Goal: Task Accomplishment & Management: Complete application form

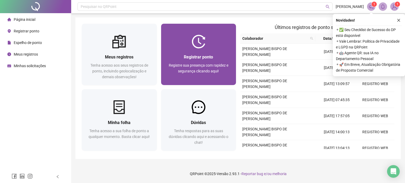
click at [203, 59] on span "Registrar ponto" at bounding box center [198, 57] width 29 height 5
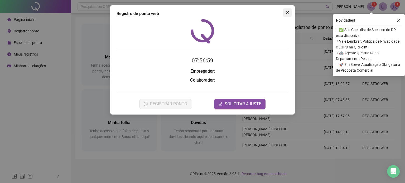
click at [291, 11] on div "Registro de ponto web 07:56:59 Empregador : Colaborador : REGISTRAR PONTO SOLIC…" at bounding box center [202, 59] width 185 height 109
click at [287, 13] on span "Close" at bounding box center [287, 13] width 8 height 4
click at [287, 15] on icon "close" at bounding box center [287, 13] width 4 height 4
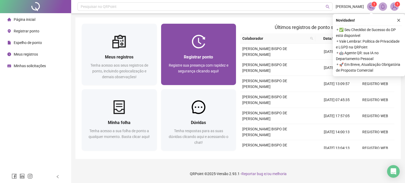
click at [218, 69] on span "Registre sua presença com rapidez e segurança clicando aqui!" at bounding box center [199, 68] width 60 height 10
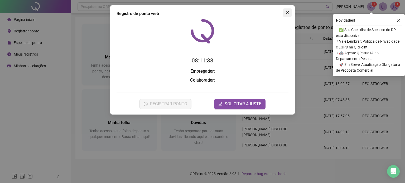
click at [288, 13] on icon "close" at bounding box center [287, 12] width 3 height 3
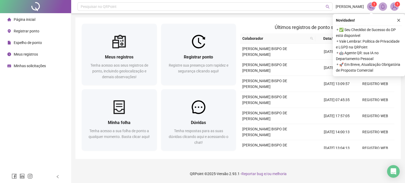
click at [33, 49] on div "Meus registros" at bounding box center [22, 54] width 31 height 11
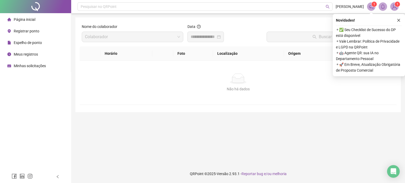
click at [33, 54] on span "Meus registros" at bounding box center [26, 54] width 24 height 4
click at [194, 33] on div at bounding box center [206, 37] width 36 height 11
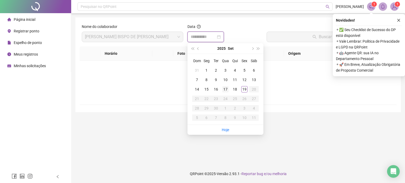
type input "**********"
click at [245, 90] on div "19" at bounding box center [244, 89] width 6 height 6
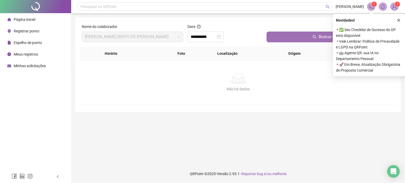
click at [308, 38] on button "Buscar registros" at bounding box center [331, 37] width 128 height 11
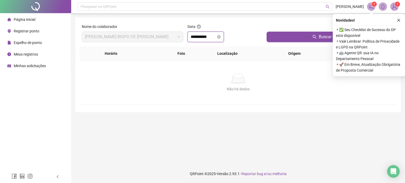
click at [215, 34] on input "**********" at bounding box center [203, 37] width 25 height 6
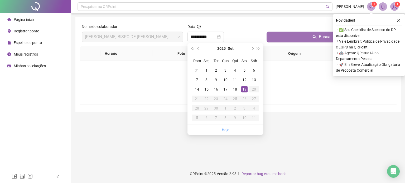
click at [302, 39] on button "Buscar registros" at bounding box center [331, 37] width 128 height 11
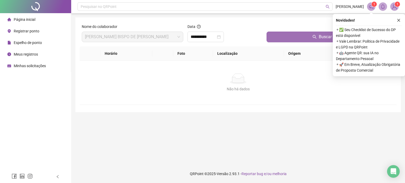
click at [301, 41] on button "Buscar registros" at bounding box center [331, 37] width 128 height 11
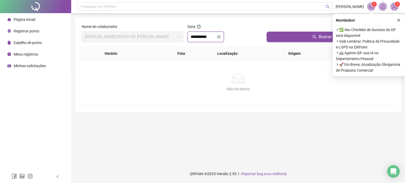
click at [203, 36] on input "**********" at bounding box center [203, 37] width 25 height 6
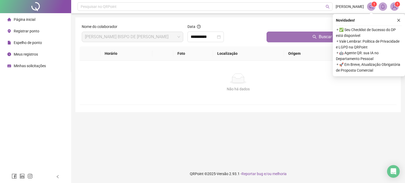
click at [289, 40] on button "Buscar registros" at bounding box center [331, 37] width 128 height 11
click at [289, 41] on button "Buscar registros" at bounding box center [331, 37] width 128 height 11
click at [36, 31] on span "Registrar ponto" at bounding box center [27, 31] width 26 height 4
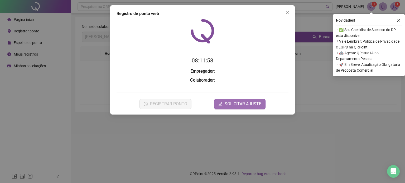
click at [236, 105] on span "SOLICITAR AJUSTE" at bounding box center [243, 104] width 37 height 6
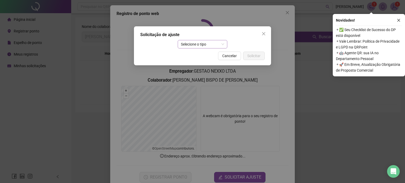
click at [197, 46] on span "Selecione o tipo" at bounding box center [203, 44] width 44 height 8
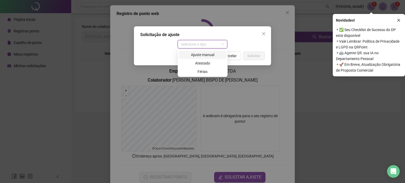
click at [202, 55] on div "Ajuste manual" at bounding box center [202, 55] width 41 height 6
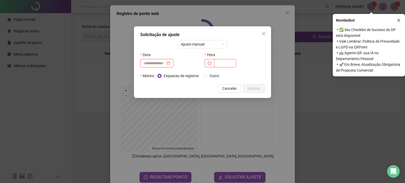
click at [166, 62] on input at bounding box center [154, 63] width 22 height 6
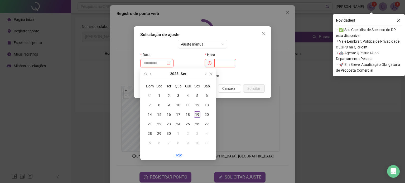
type input "**********"
click at [196, 112] on div "19" at bounding box center [197, 115] width 6 height 6
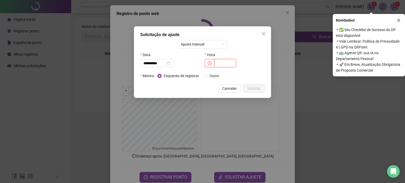
click at [232, 65] on input "text" at bounding box center [225, 63] width 22 height 8
type input "*****"
click at [210, 77] on span "Outro" at bounding box center [215, 76] width 14 height 6
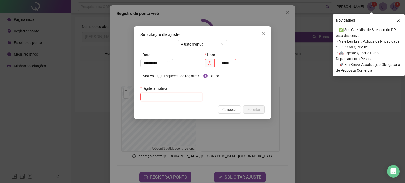
click at [172, 94] on input "text" at bounding box center [171, 97] width 62 height 8
click at [166, 92] on label "Digite o motivo" at bounding box center [155, 88] width 30 height 8
click at [166, 94] on input "text" at bounding box center [171, 97] width 62 height 8
click at [176, 97] on input "text" at bounding box center [171, 97] width 62 height 8
type input "**********"
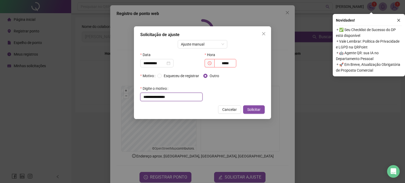
drag, startPoint x: 176, startPoint y: 97, endPoint x: 54, endPoint y: 97, distance: 122.4
click at [54, 97] on div "**********" at bounding box center [202, 91] width 405 height 183
click at [169, 79] on div "Esqueceu de registrar Outro" at bounding box center [210, 76] width 107 height 8
click at [167, 77] on span "Esqueceu de registrar" at bounding box center [182, 76] width 40 height 6
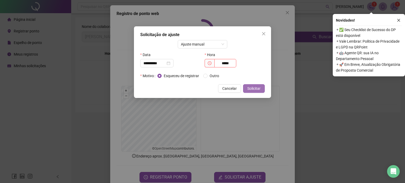
click at [250, 90] on span "Solicitar" at bounding box center [253, 89] width 13 height 6
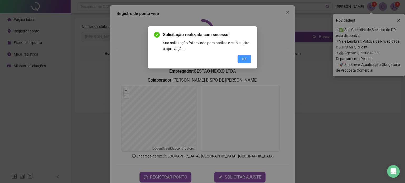
click at [246, 57] on span "OK" at bounding box center [244, 59] width 5 height 6
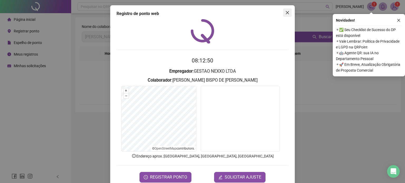
click at [289, 12] on span "Close" at bounding box center [287, 13] width 8 height 4
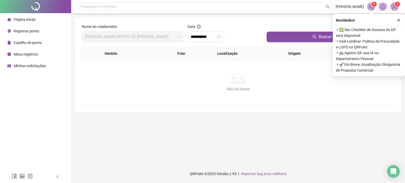
click at [25, 50] on div "Meus registros" at bounding box center [22, 54] width 31 height 11
click at [26, 54] on span "Meus registros" at bounding box center [26, 54] width 24 height 4
drag, startPoint x: 0, startPoint y: 49, endPoint x: 8, endPoint y: 52, distance: 9.0
click at [1, 49] on ul "Página inicial Registrar ponto Espelho de ponto Meus registros Minhas solicitaç…" at bounding box center [35, 42] width 71 height 59
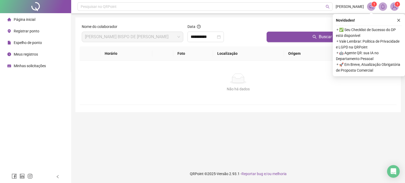
drag, startPoint x: 28, startPoint y: 56, endPoint x: 33, endPoint y: 55, distance: 4.9
click at [30, 56] on span "Meus registros" at bounding box center [26, 54] width 24 height 4
click at [37, 43] on span "Espelho de ponto" at bounding box center [28, 43] width 28 height 4
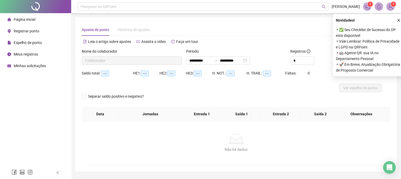
type input "**********"
click at [193, 59] on input "**********" at bounding box center [200, 61] width 22 height 6
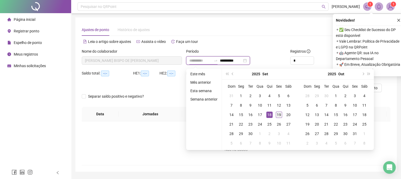
type input "**********"
click at [280, 115] on div "19" at bounding box center [279, 115] width 6 height 6
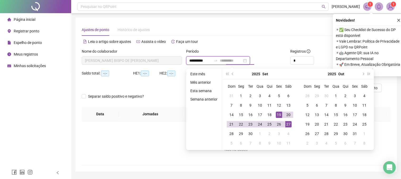
type input "**********"
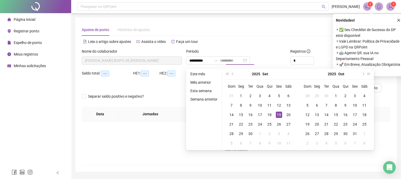
click at [279, 115] on div "19" at bounding box center [279, 115] width 6 height 6
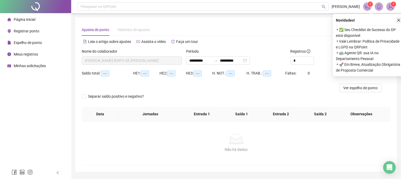
click at [400, 21] on icon "close" at bounding box center [399, 20] width 4 height 4
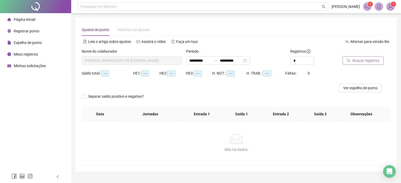
click at [368, 65] on button "Buscar registros" at bounding box center [363, 60] width 41 height 8
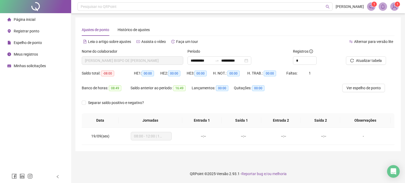
click at [24, 67] on span "Minhas solicitações" at bounding box center [30, 66] width 32 height 4
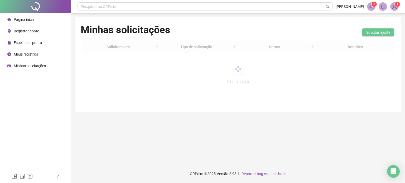
click at [27, 57] on div "Meus registros" at bounding box center [22, 54] width 31 height 11
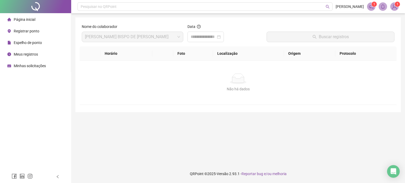
click at [27, 50] on div "Meus registros" at bounding box center [22, 54] width 31 height 11
click at [27, 39] on div "Espelho de ponto" at bounding box center [24, 42] width 35 height 11
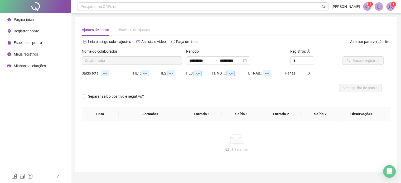
type input "**********"
click at [27, 29] on span "Registrar ponto" at bounding box center [27, 31] width 26 height 4
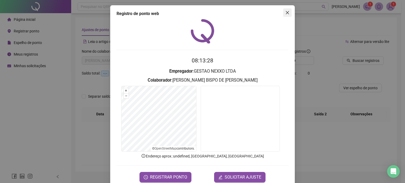
click at [288, 12] on span "Close" at bounding box center [287, 13] width 8 height 4
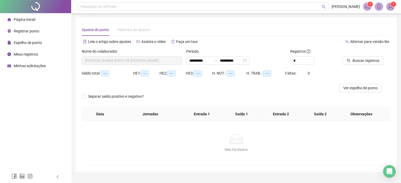
click at [37, 33] on div "Registrar ponto" at bounding box center [23, 31] width 32 height 11
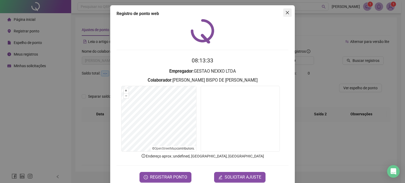
click at [286, 13] on icon "close" at bounding box center [287, 13] width 4 height 4
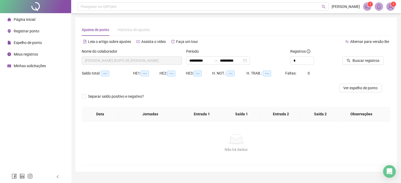
click at [48, 18] on li "Página inicial" at bounding box center [35, 19] width 69 height 11
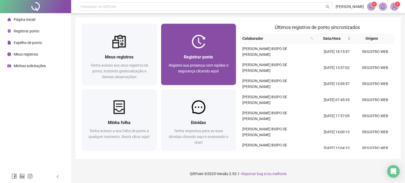
click at [206, 63] on span "Registre sua presença com rapidez e segurança clicando aqui!" at bounding box center [199, 68] width 60 height 10
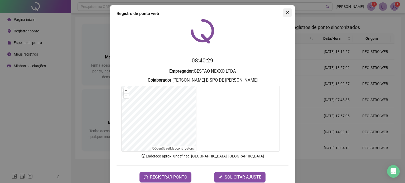
click at [283, 12] on span "Close" at bounding box center [287, 13] width 8 height 4
